Goal: Information Seeking & Learning: Learn about a topic

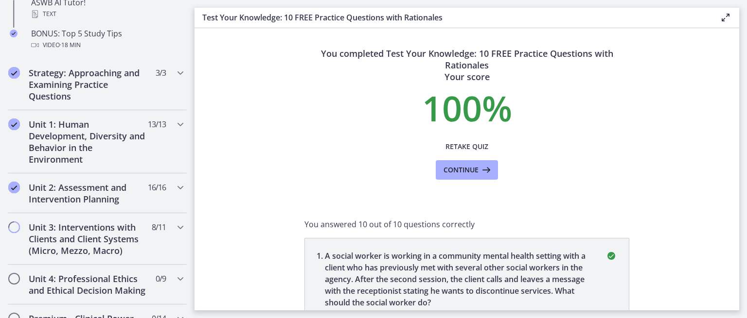
scroll to position [559, 0]
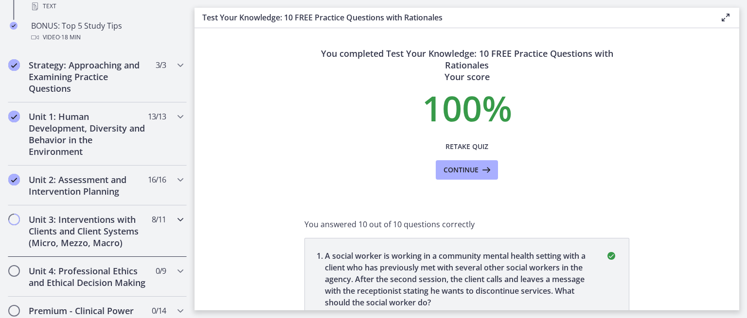
click at [176, 222] on icon "Chapters" at bounding box center [180, 220] width 12 height 12
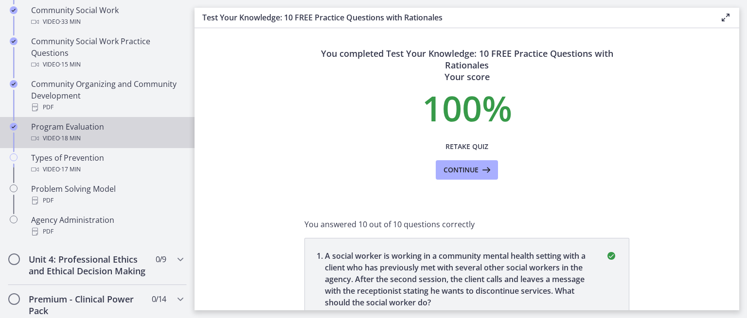
click at [87, 136] on div "Video · 18 min" at bounding box center [107, 139] width 152 height 12
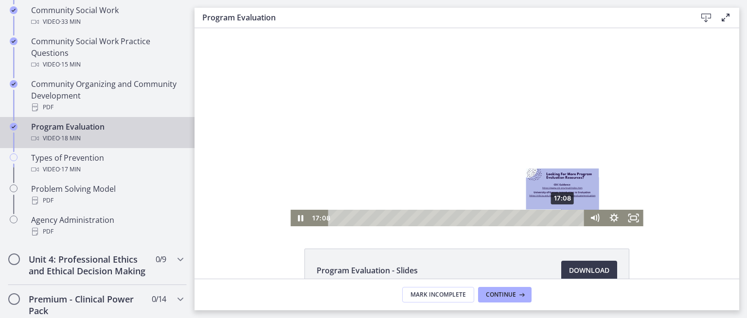
click at [559, 217] on div "17:08" at bounding box center [457, 218] width 244 height 17
click at [554, 217] on div "16:42" at bounding box center [457, 218] width 244 height 17
click at [564, 217] on div "17:19" at bounding box center [457, 218] width 244 height 17
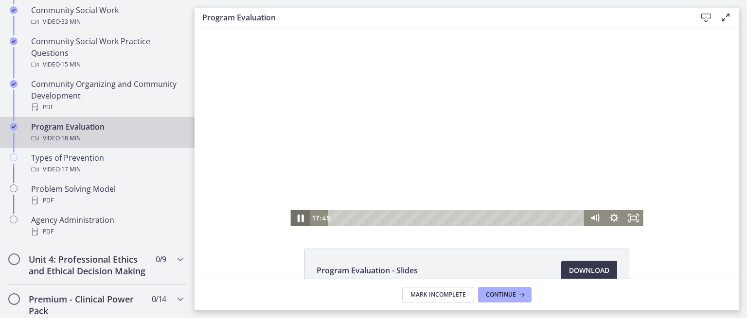
click at [297, 220] on icon "Pause" at bounding box center [300, 219] width 6 height 8
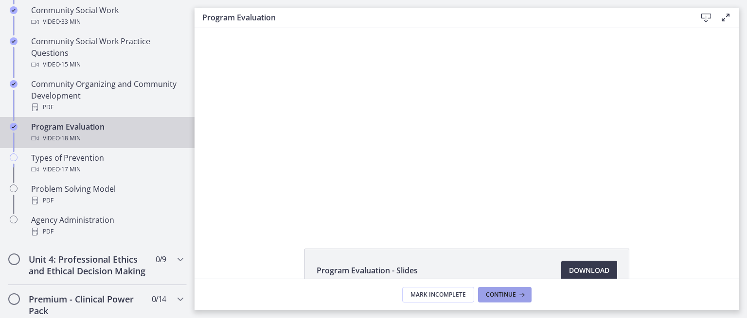
click at [520, 293] on icon at bounding box center [521, 295] width 10 height 8
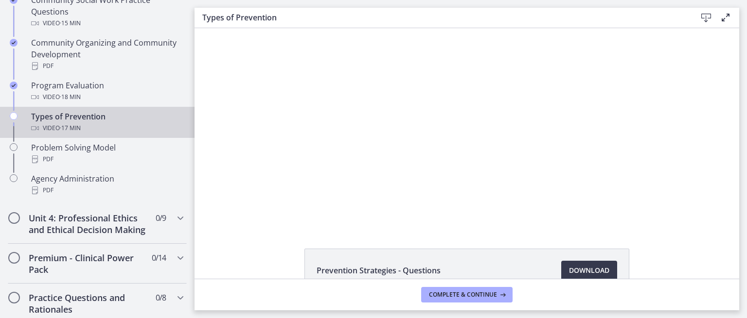
scroll to position [608, 0]
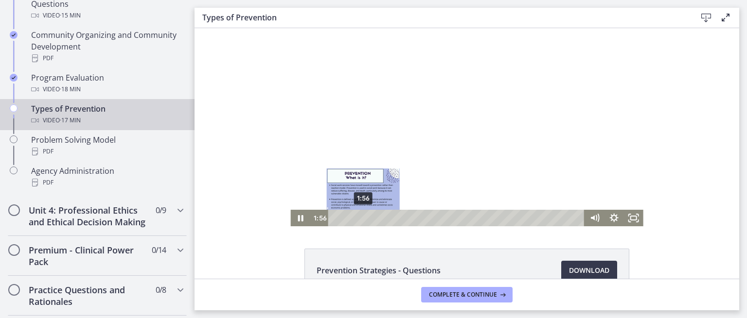
click at [359, 219] on div "1:56" at bounding box center [457, 218] width 244 height 17
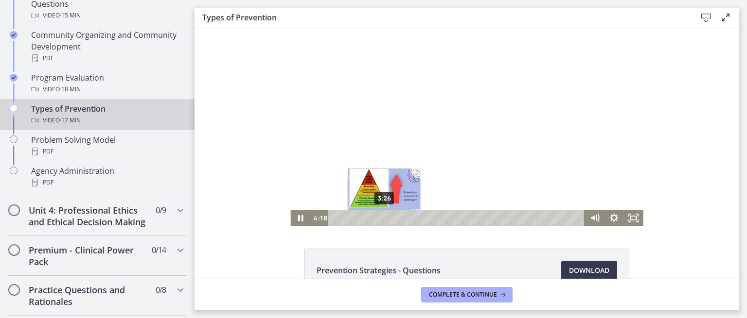
click at [381, 216] on div "3:26" at bounding box center [457, 218] width 244 height 17
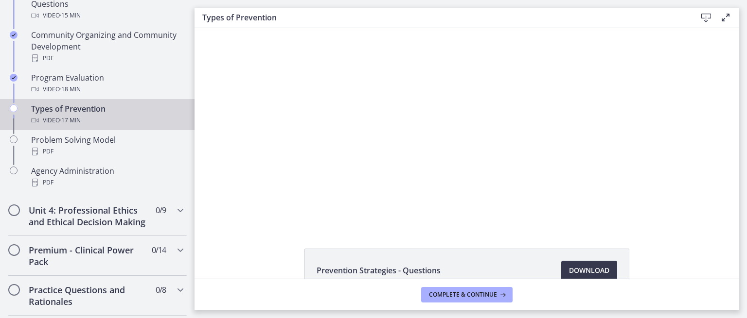
click at [321, 185] on div at bounding box center [466, 127] width 352 height 198
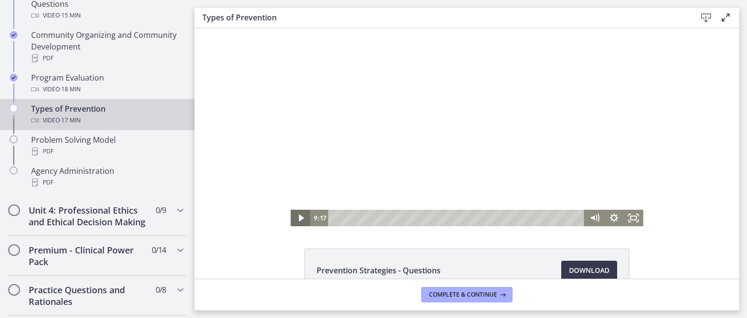
click at [297, 223] on icon "Play Video" at bounding box center [300, 218] width 19 height 17
click at [297, 215] on icon "Pause" at bounding box center [299, 218] width 19 height 17
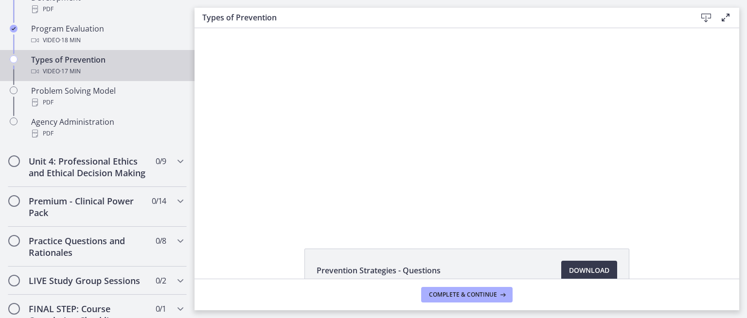
scroll to position [659, 0]
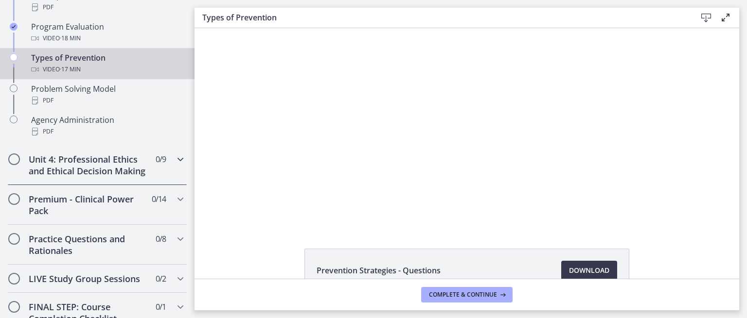
click at [130, 171] on h2 "Unit 4: Professional Ethics and Ethical Decision Making" at bounding box center [88, 165] width 119 height 23
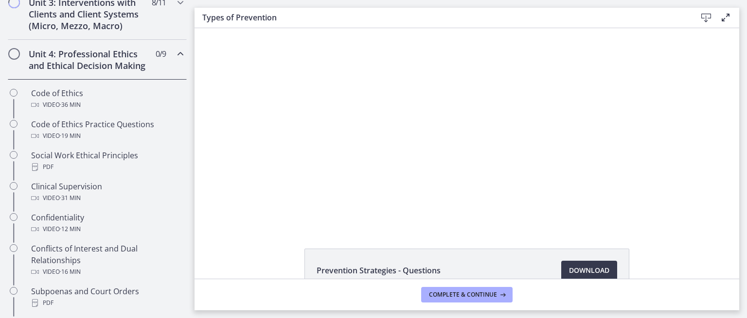
scroll to position [389, 0]
